Goal: Navigation & Orientation: Find specific page/section

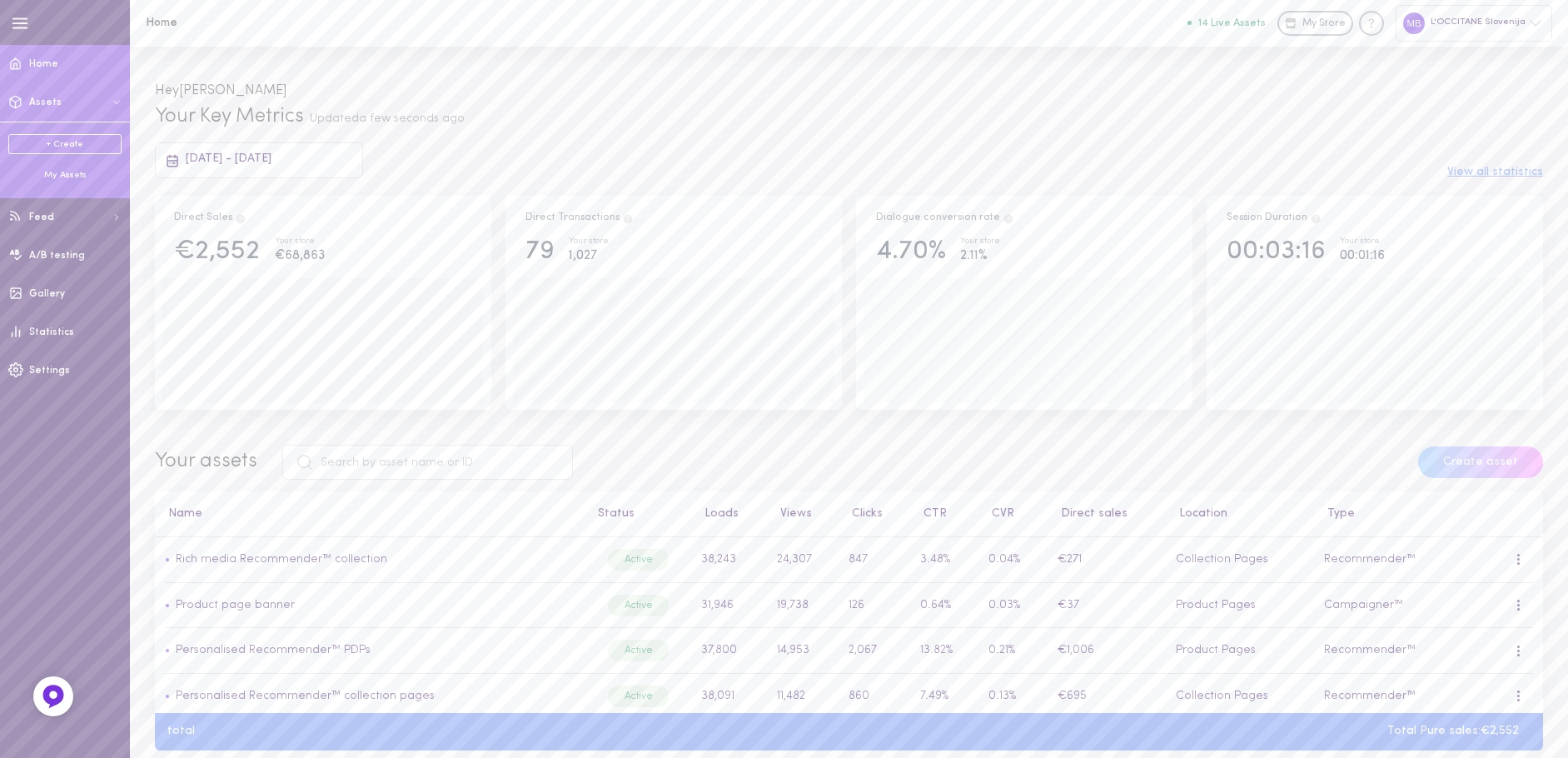
click at [74, 173] on div "My Assets" at bounding box center [65, 175] width 113 height 13
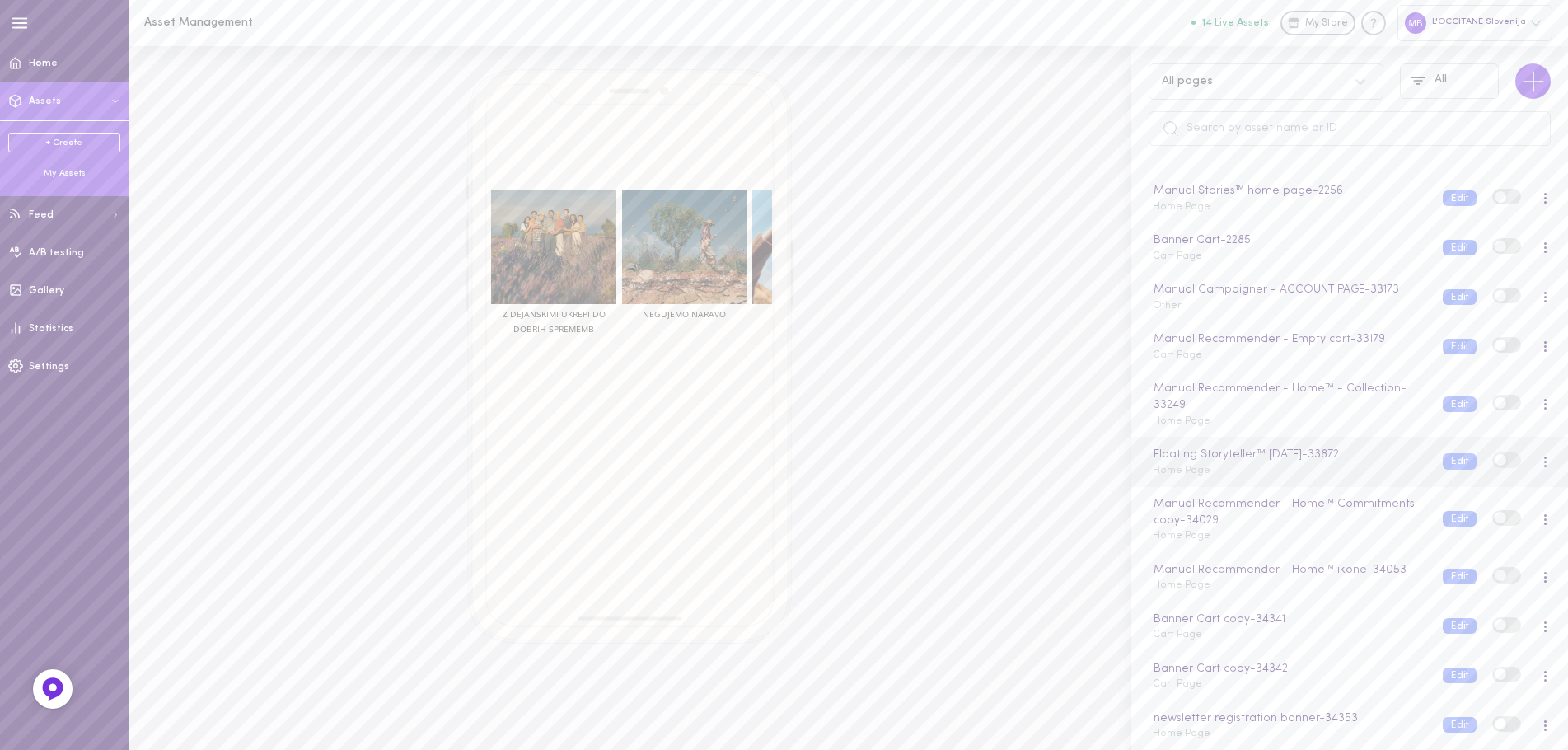
scroll to position [959, 0]
click at [49, 301] on link "Gallery" at bounding box center [64, 291] width 129 height 38
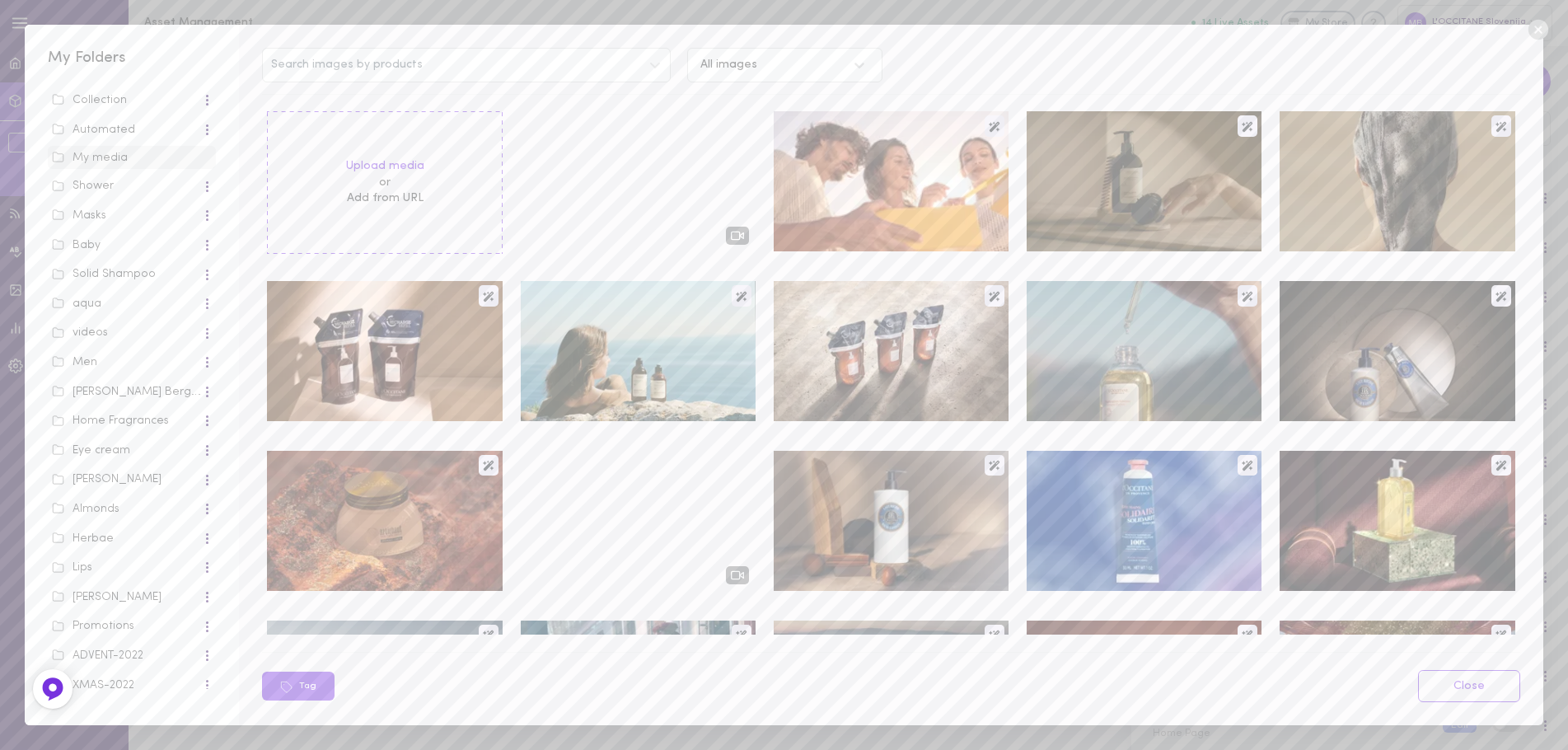
click at [1546, 20] on icon at bounding box center [1539, 30] width 25 height 25
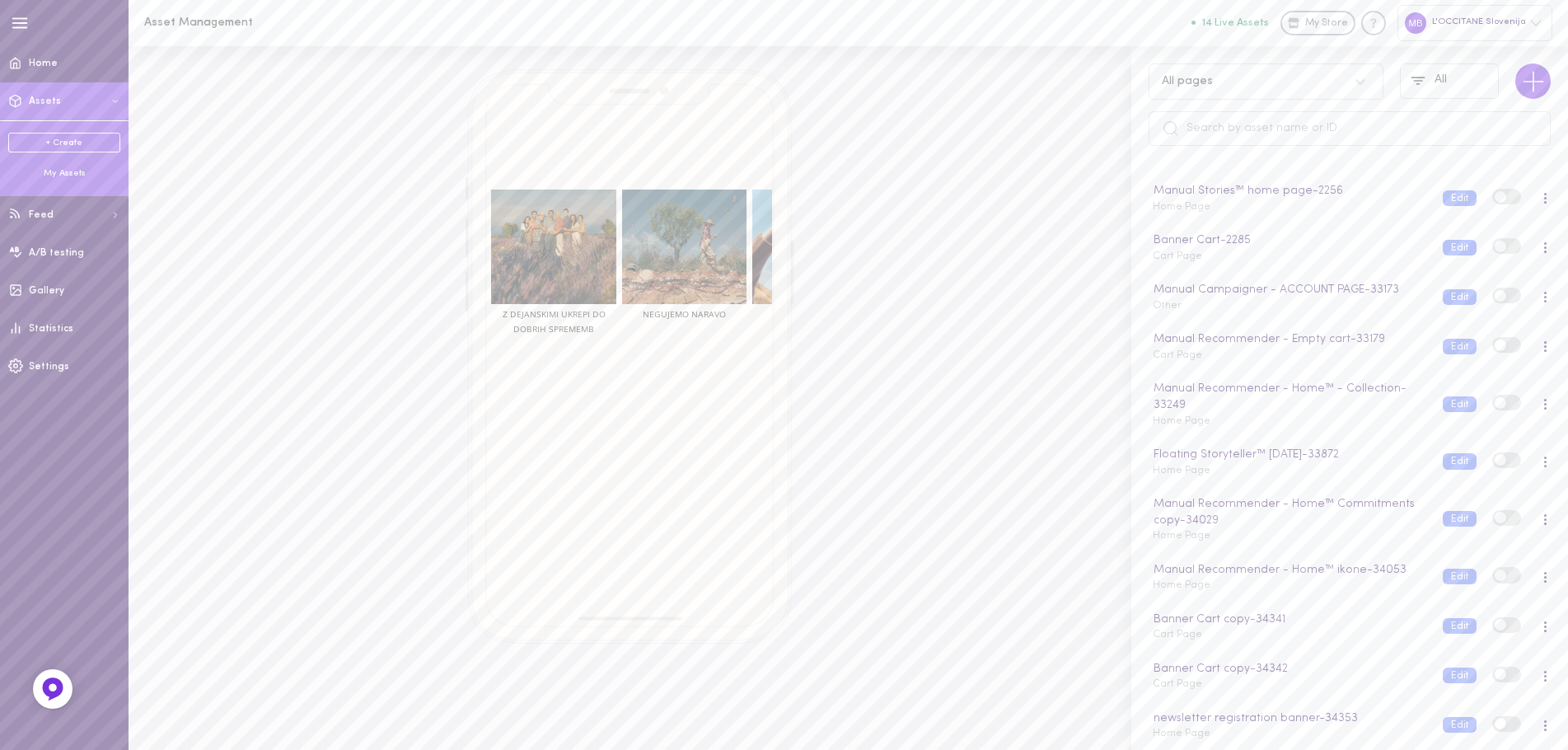
click at [74, 175] on div "My Assets" at bounding box center [64, 173] width 112 height 12
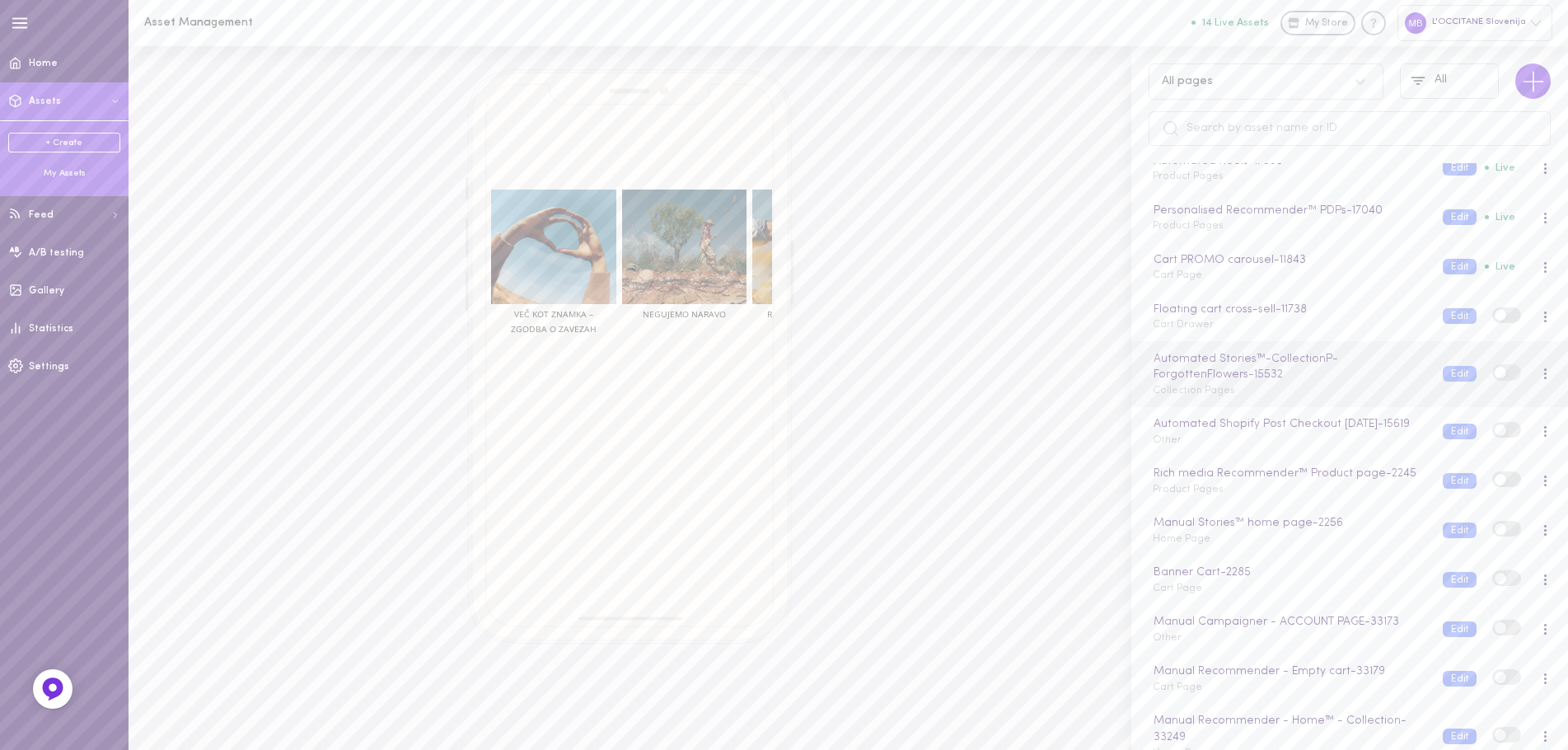
scroll to position [768, 0]
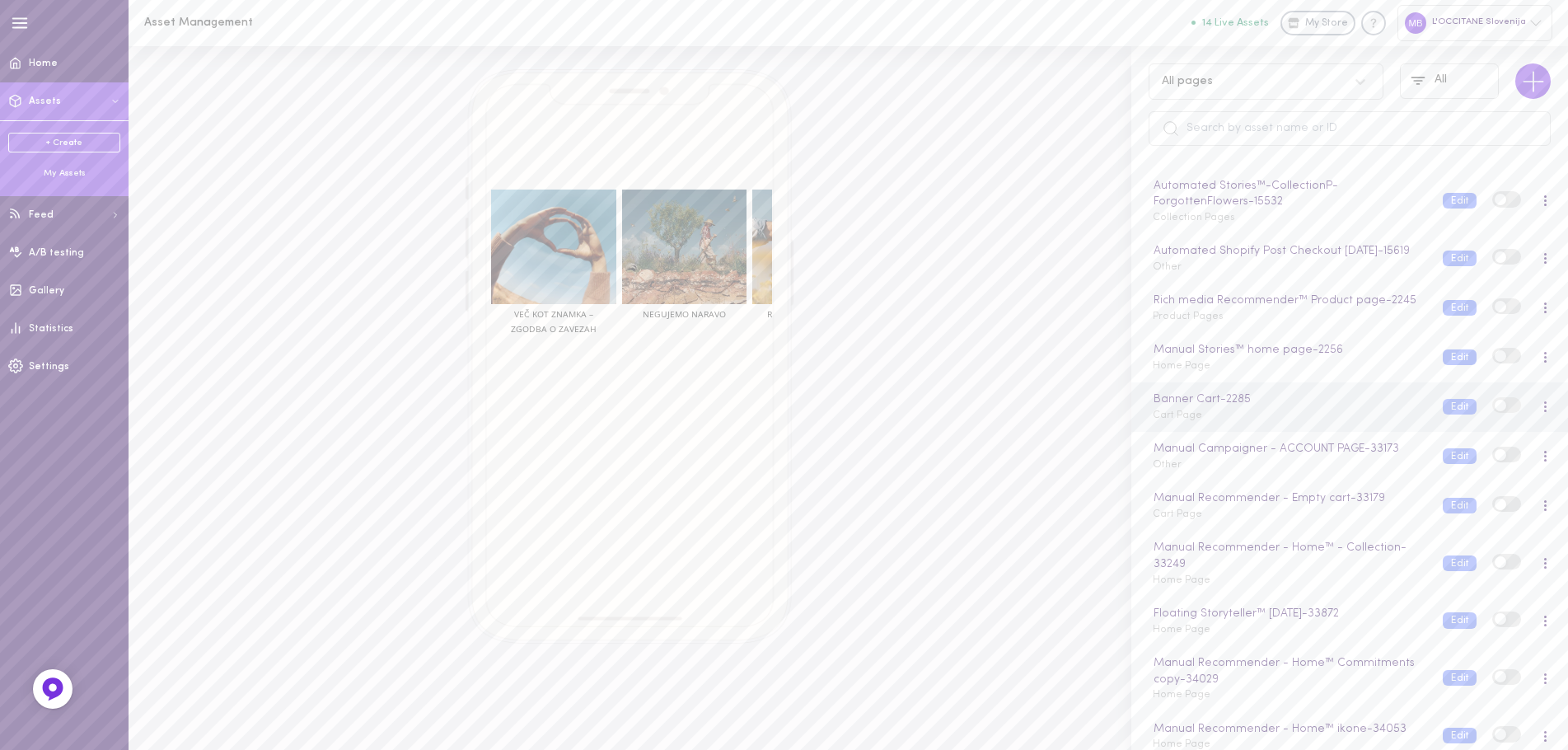
click at [1287, 423] on div "Banner Cart - 2285 Cart Page" at bounding box center [1285, 406] width 290 height 32
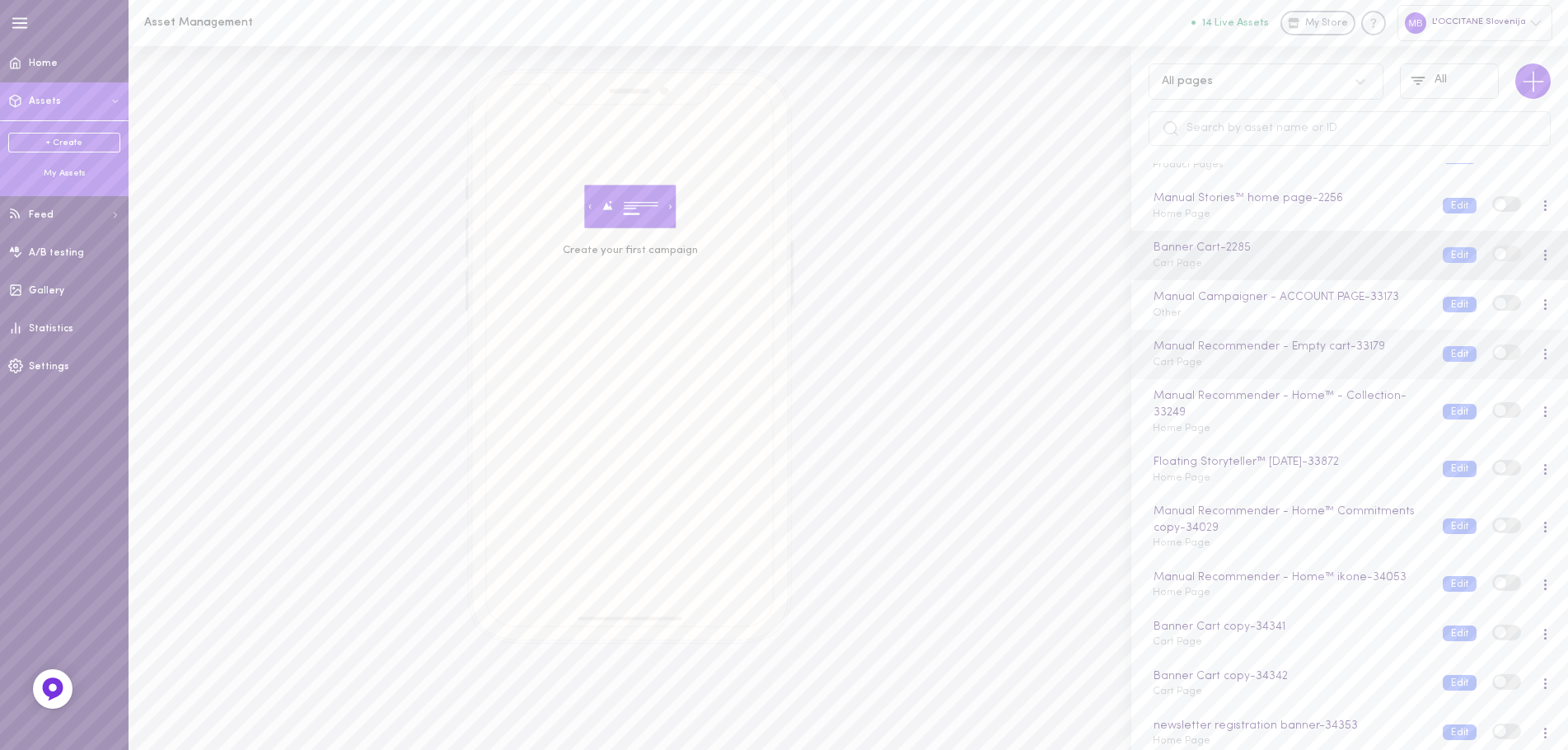
scroll to position [959, 0]
click at [1275, 588] on div "Manual Recommender - Home™ ikone - 34053 Home Page" at bounding box center [1285, 576] width 290 height 32
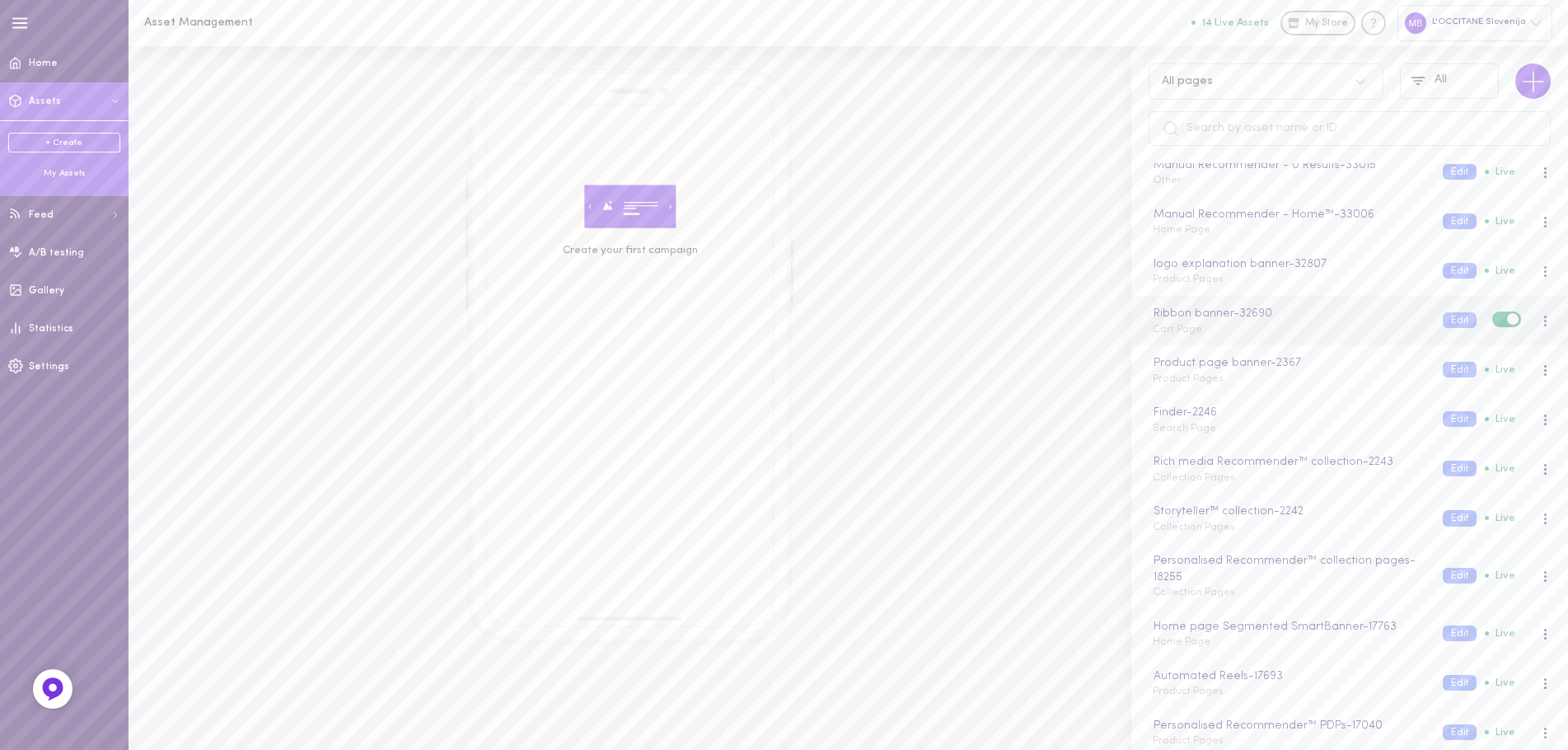
scroll to position [0, 0]
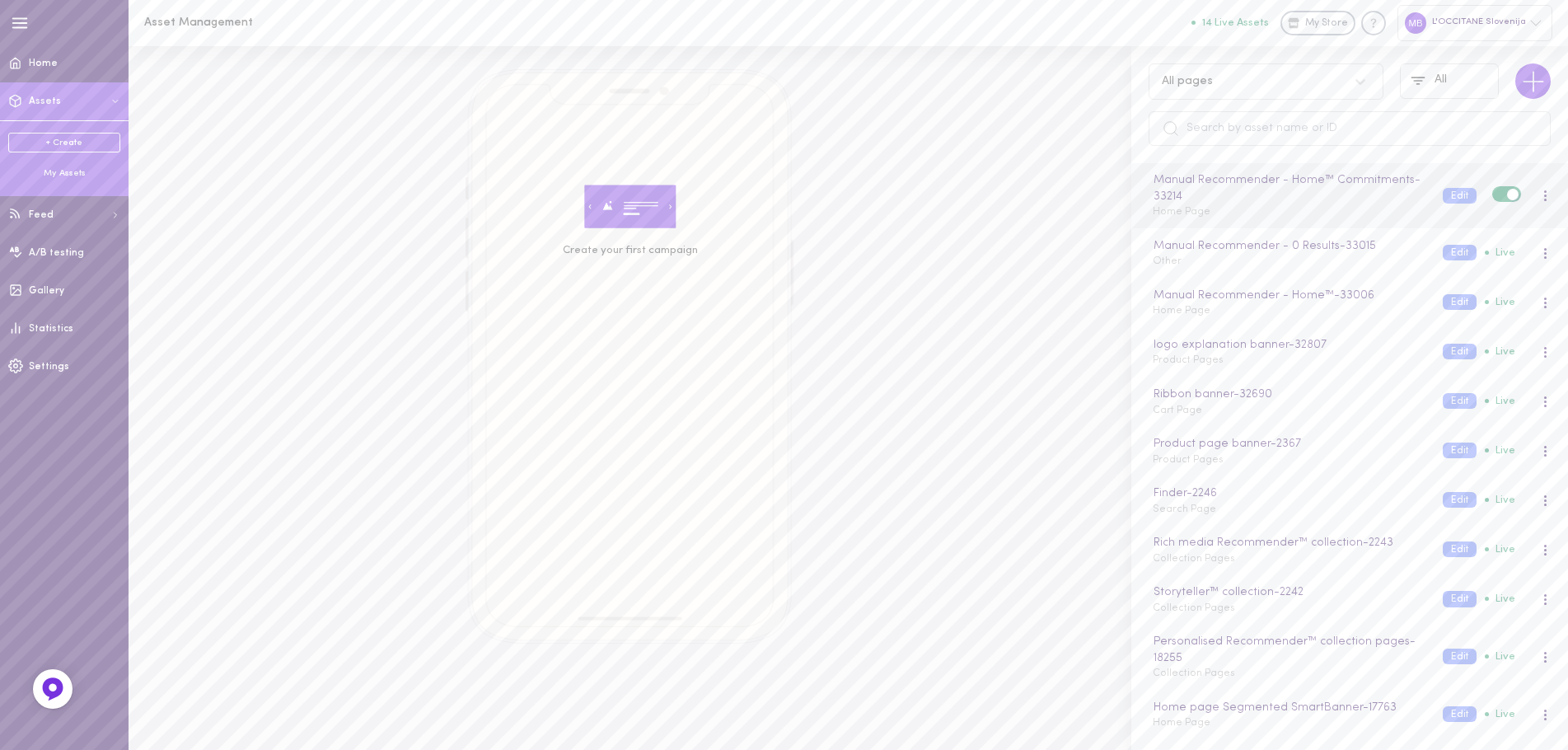
click at [1333, 211] on div "Manual Recommender - Home™ Commitments - 33214 Home Page" at bounding box center [1285, 195] width 290 height 49
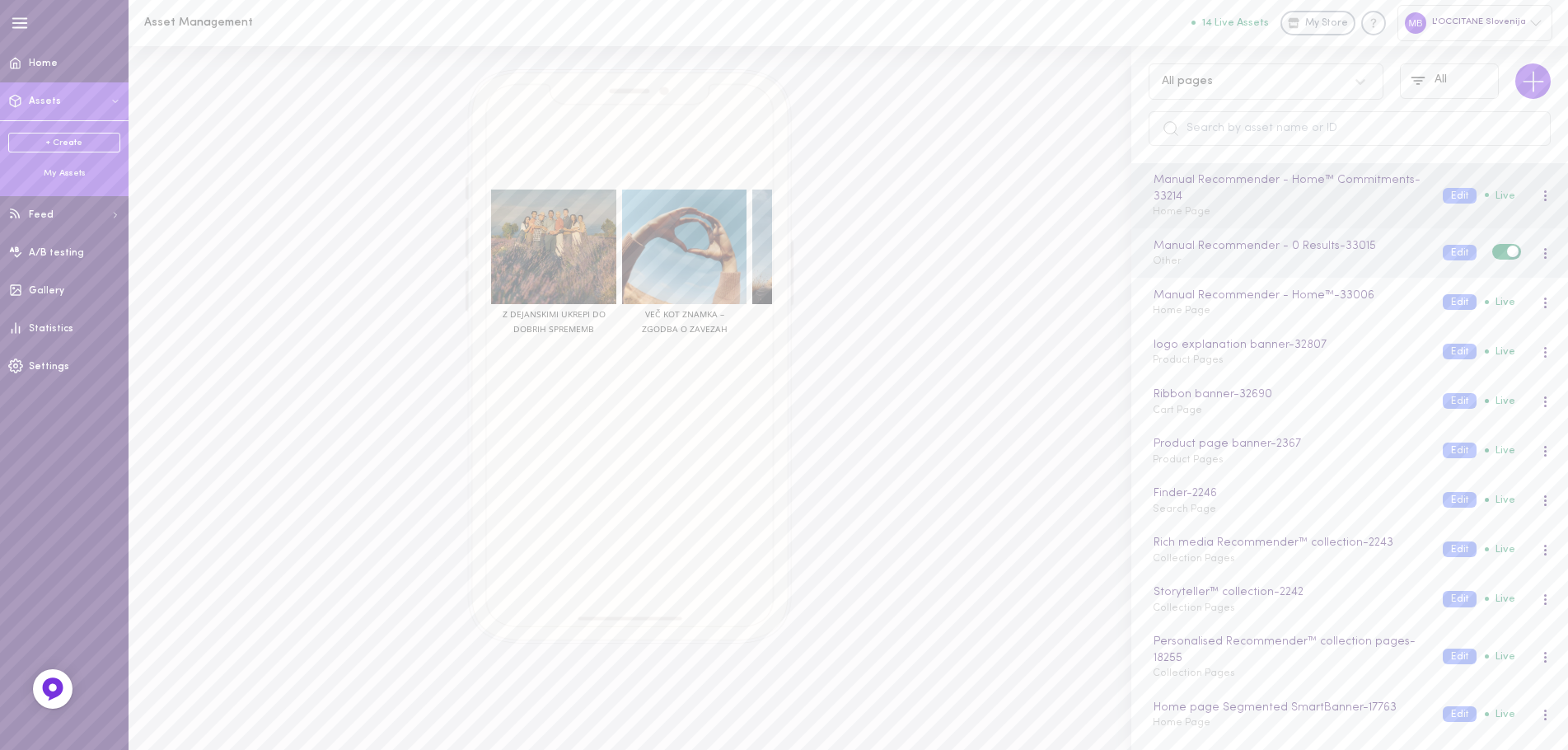
click at [1325, 261] on div "Manual Recommender - 0 Results - 33015 Other" at bounding box center [1285, 253] width 290 height 32
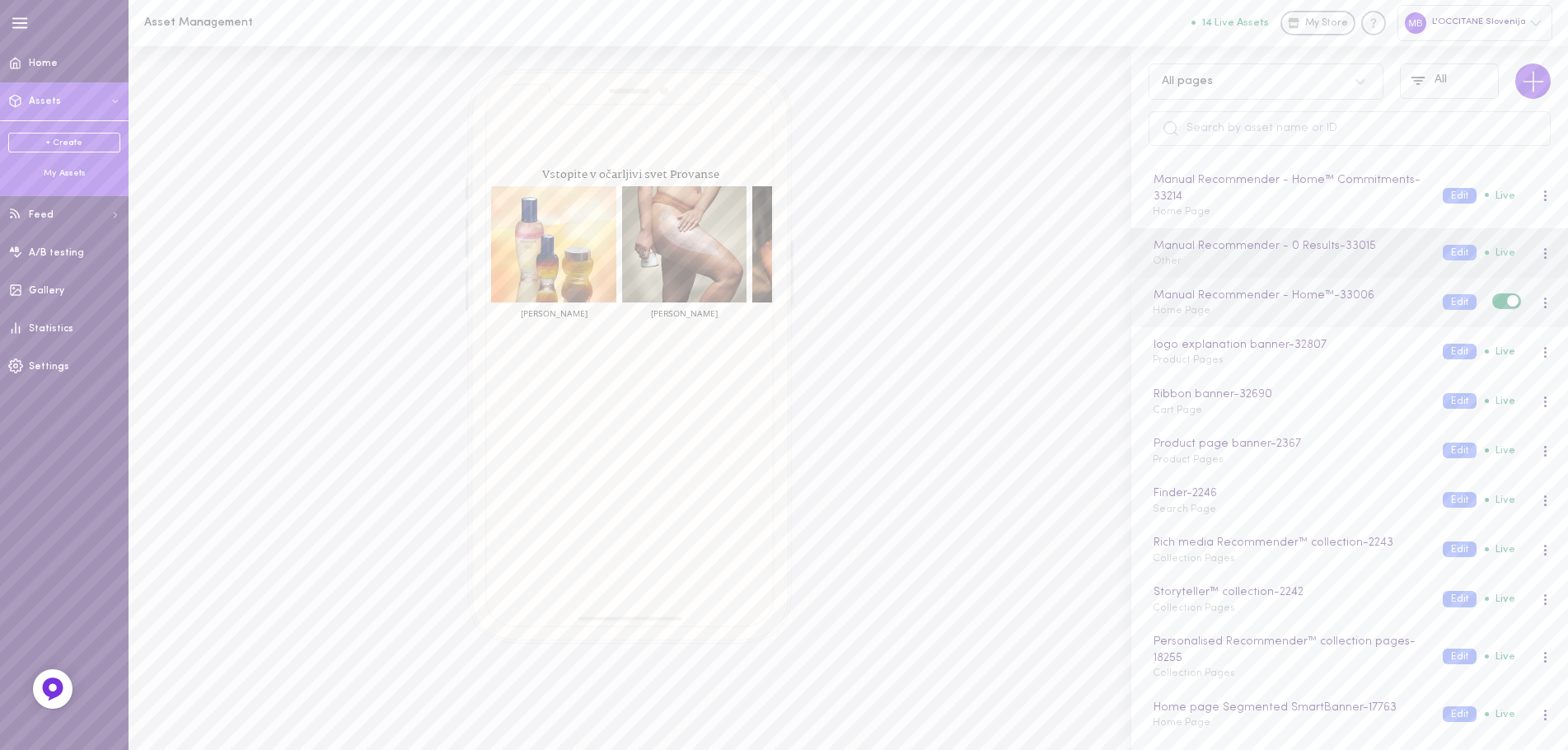
click at [1313, 316] on div "Manual Recommender - Home™ - 33006 Home Page" at bounding box center [1285, 302] width 290 height 32
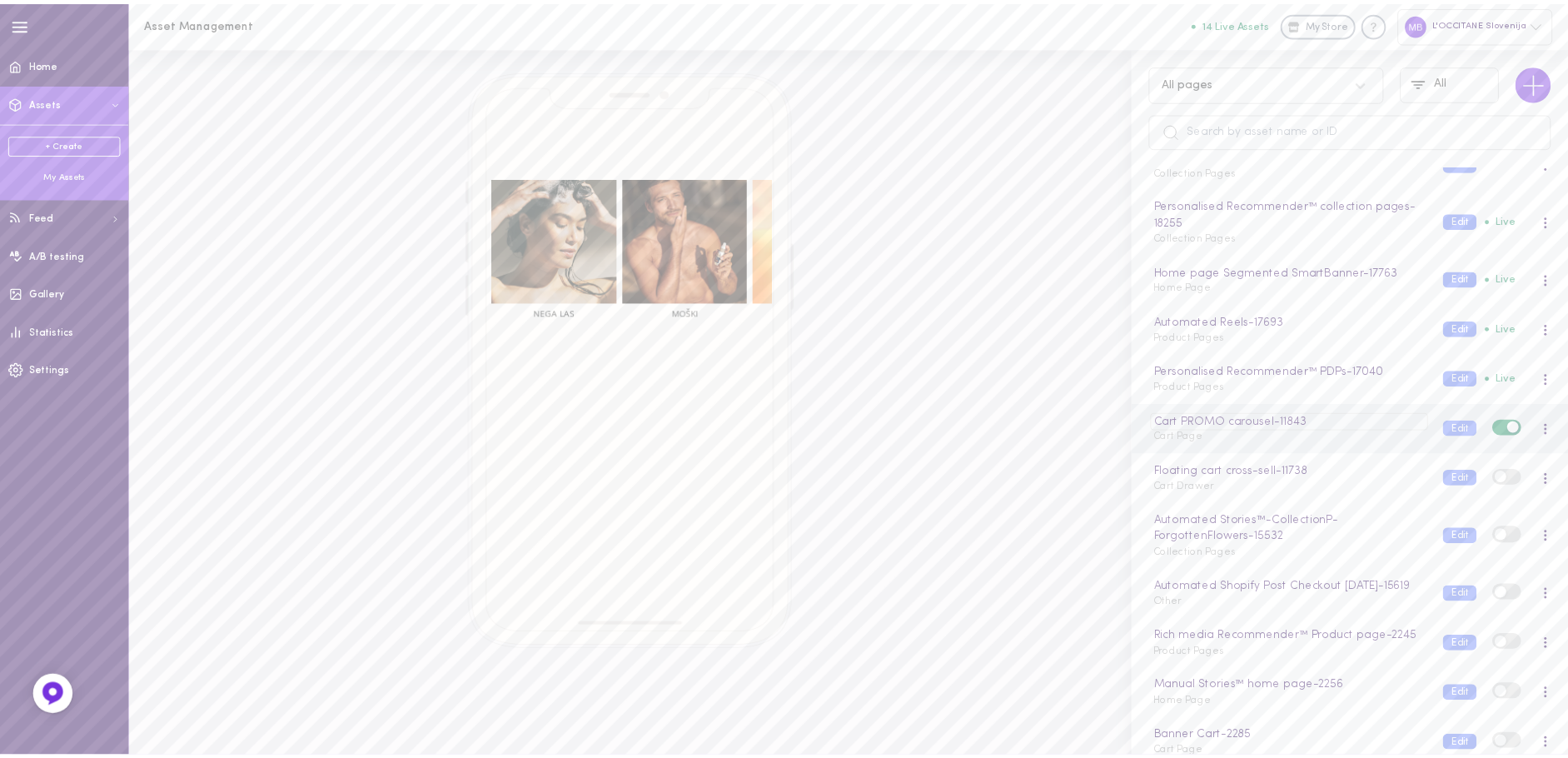
scroll to position [444, 0]
click at [1304, 557] on div "Automated Stories™-CollectionP-ForgottenFlowers - 15532 Collection Pages" at bounding box center [1299, 536] width 293 height 50
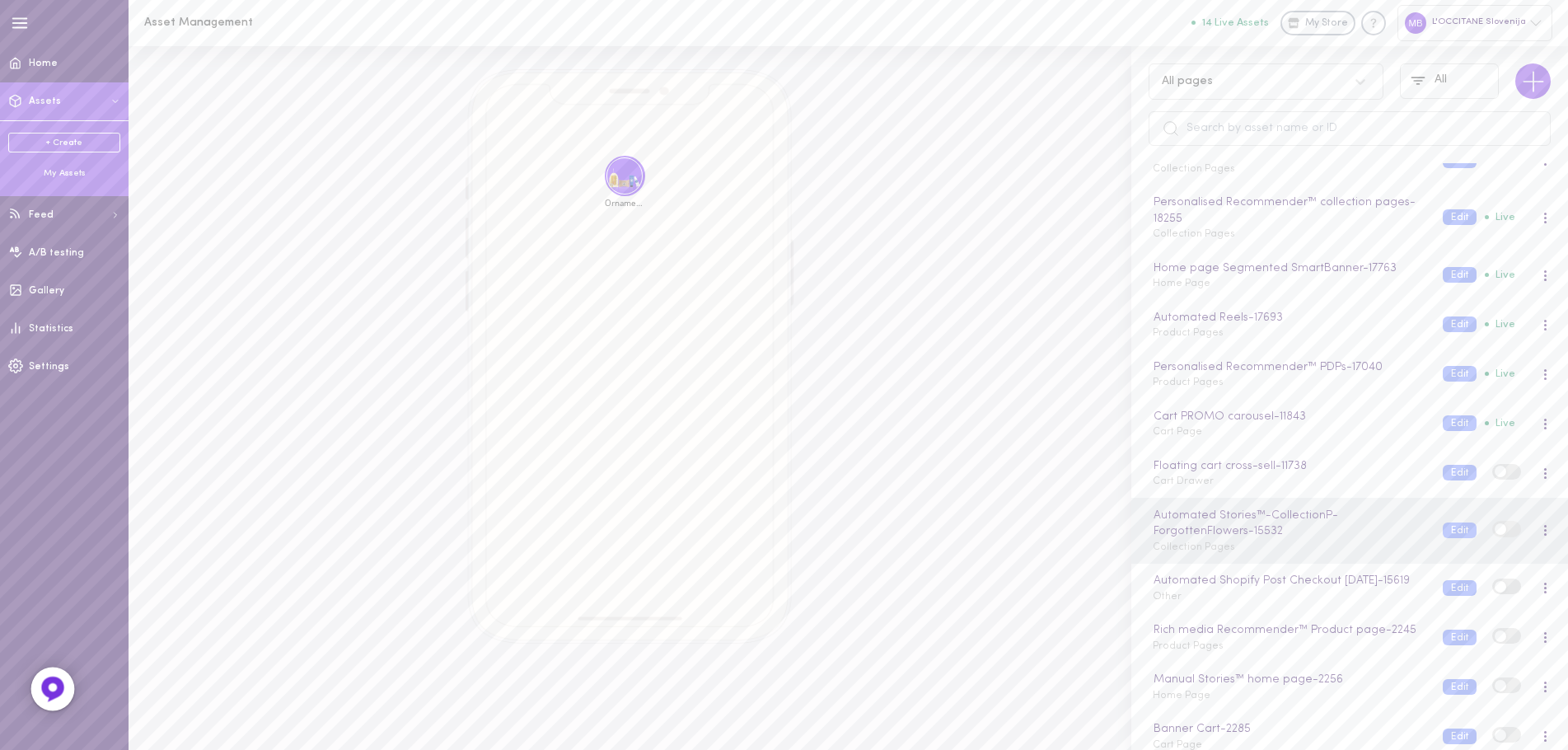
click at [38, 685] on div at bounding box center [53, 689] width 44 height 44
click at [1442, 26] on div "L'OCCITANE Slovenija" at bounding box center [1475, 22] width 155 height 36
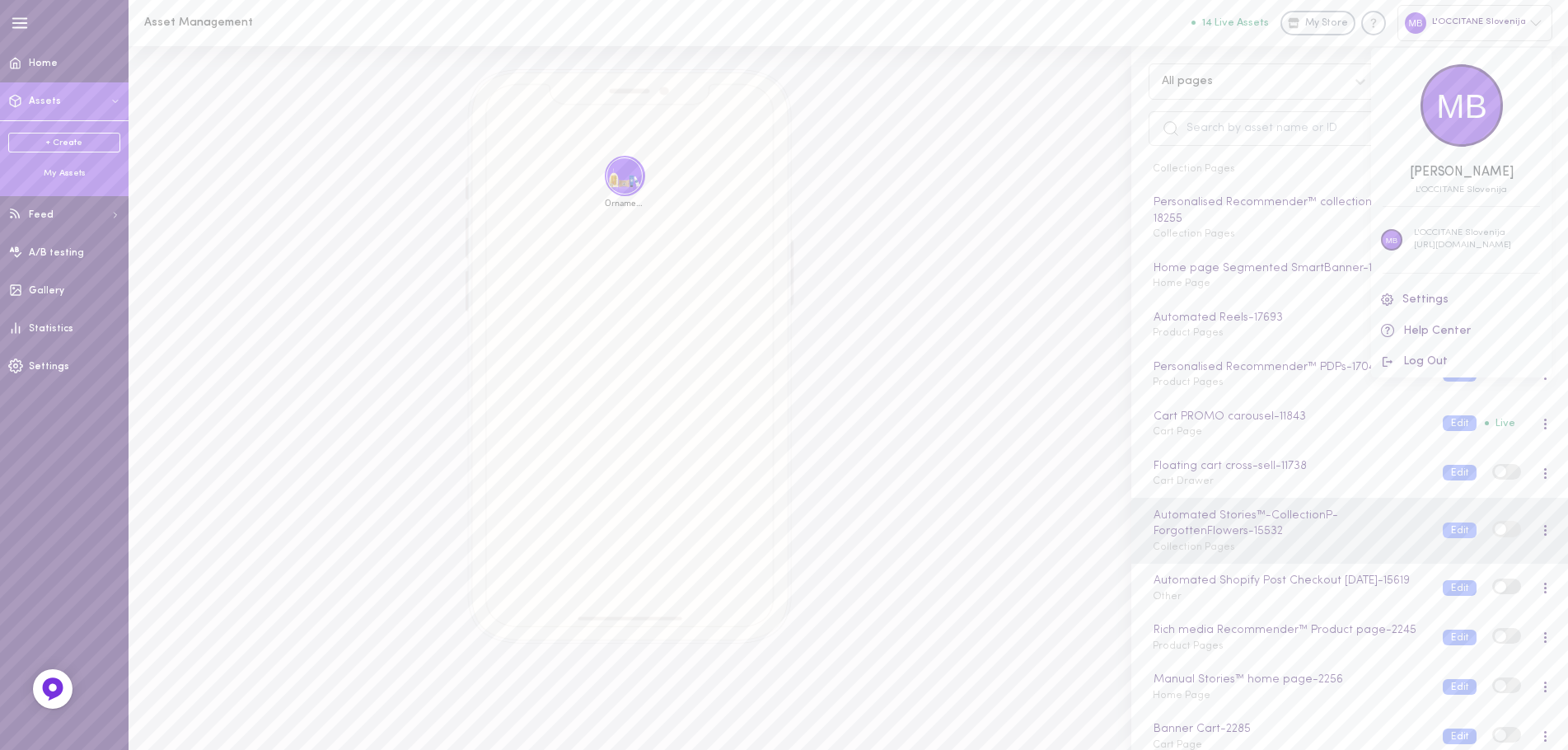
click at [1443, 27] on div at bounding box center [784, 375] width 1568 height 750
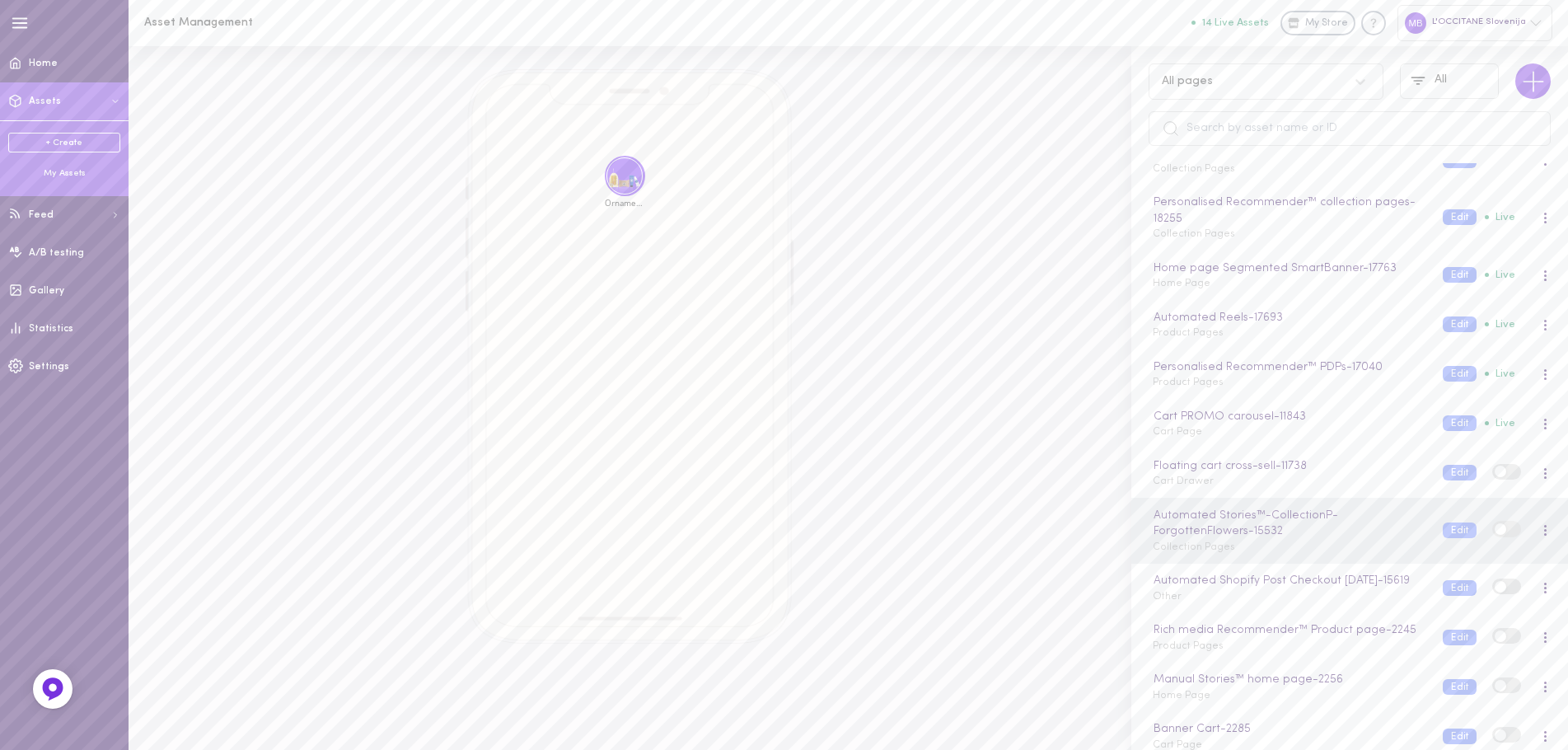
click at [30, 17] on button "button" at bounding box center [20, 23] width 23 height 23
click at [20, 63] on icon at bounding box center [15, 62] width 9 height 11
